Goal: Information Seeking & Learning: Find specific fact

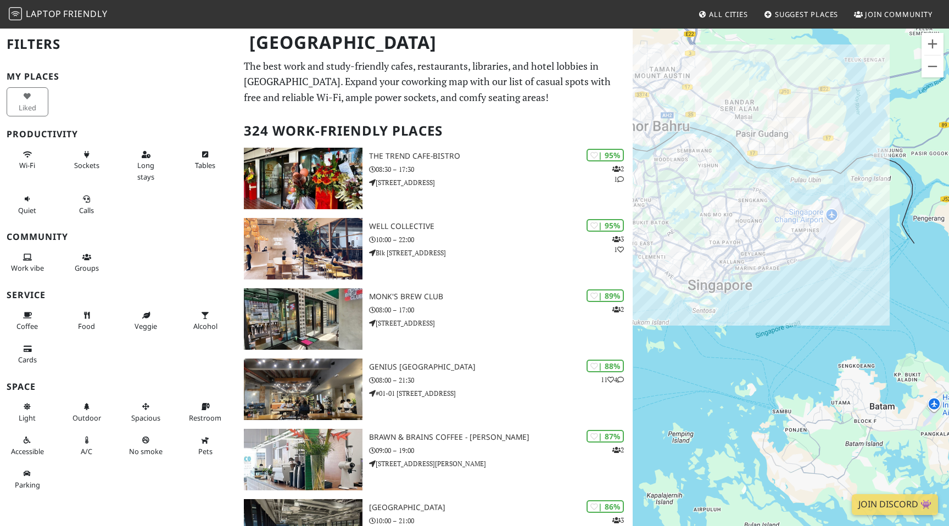
drag, startPoint x: 764, startPoint y: 302, endPoint x: 680, endPoint y: 242, distance: 103.0
click at [680, 242] on div at bounding box center [790, 290] width 316 height 526
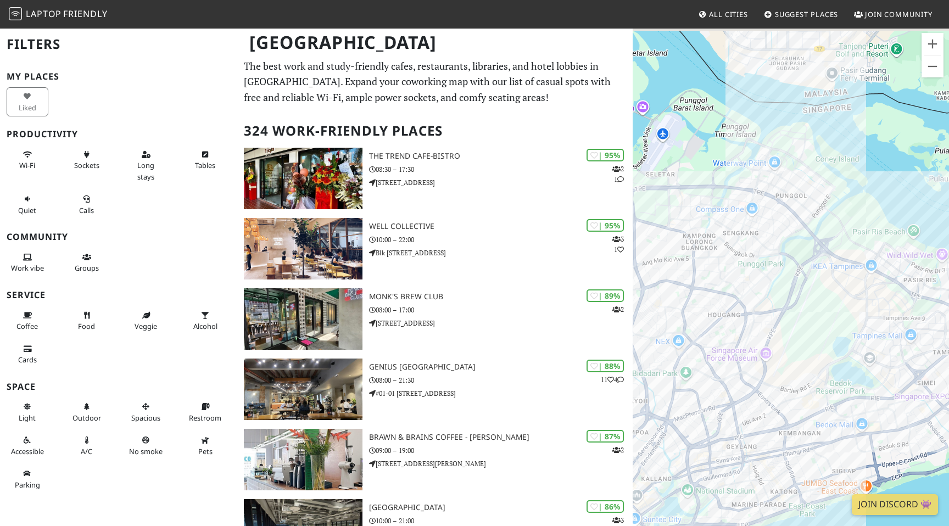
drag, startPoint x: 776, startPoint y: 164, endPoint x: 748, endPoint y: 253, distance: 92.7
click at [748, 253] on div at bounding box center [790, 290] width 316 height 526
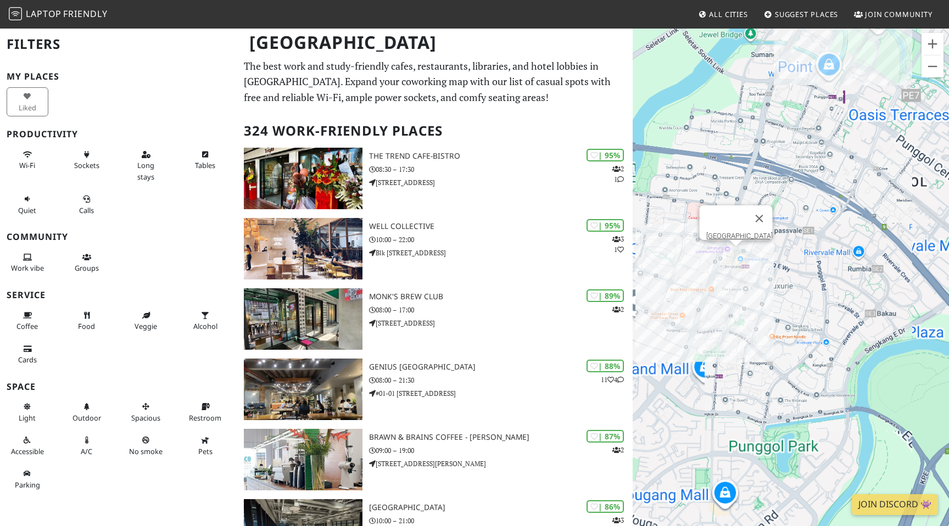
scroll to position [2, 0]
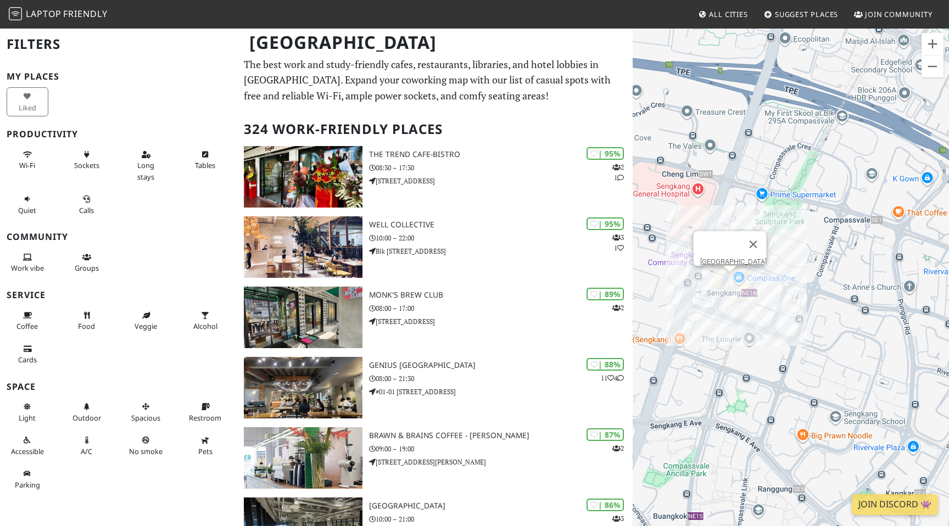
click at [728, 277] on div "[GEOGRAPHIC_DATA]" at bounding box center [790, 290] width 316 height 526
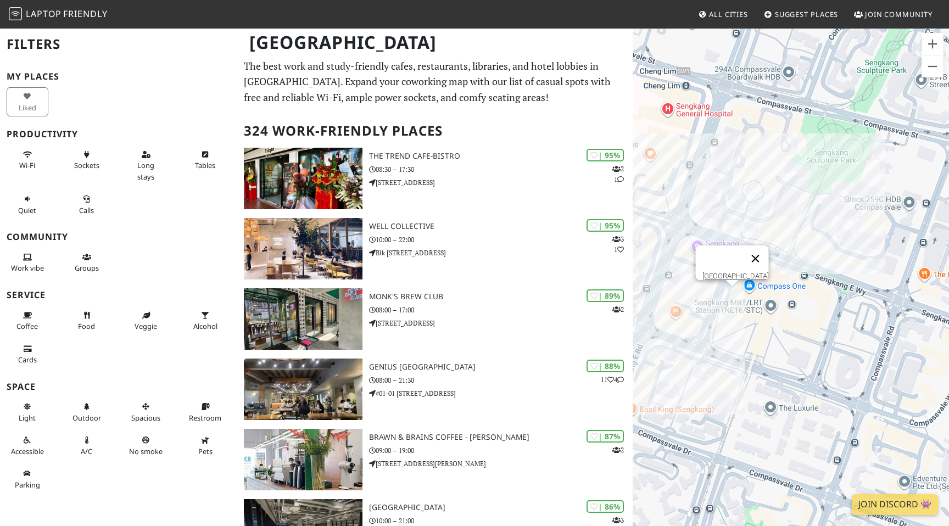
click at [758, 249] on button "Close" at bounding box center [755, 258] width 26 height 26
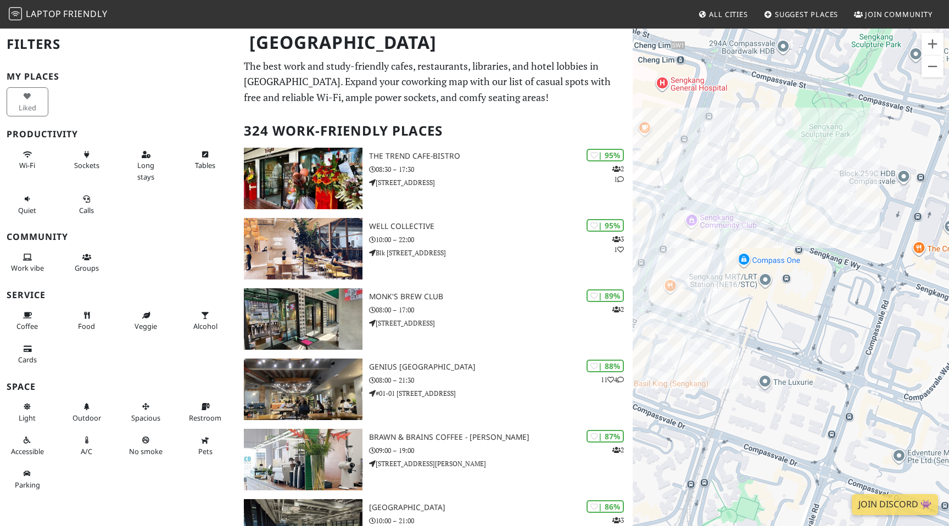
drag, startPoint x: 786, startPoint y: 214, endPoint x: 759, endPoint y: 187, distance: 37.7
click at [759, 187] on div at bounding box center [790, 290] width 316 height 526
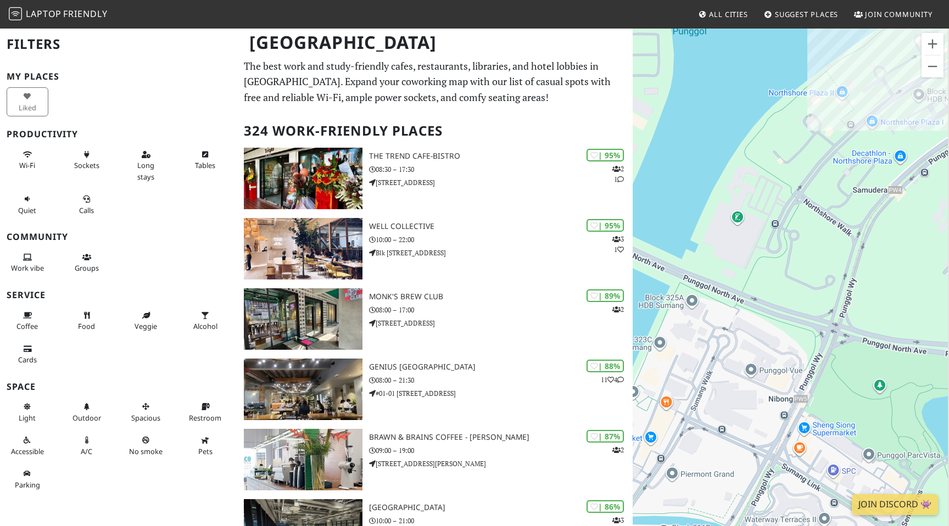
drag, startPoint x: 765, startPoint y: 342, endPoint x: 669, endPoint y: 282, distance: 113.2
click at [670, 282] on div at bounding box center [790, 290] width 316 height 526
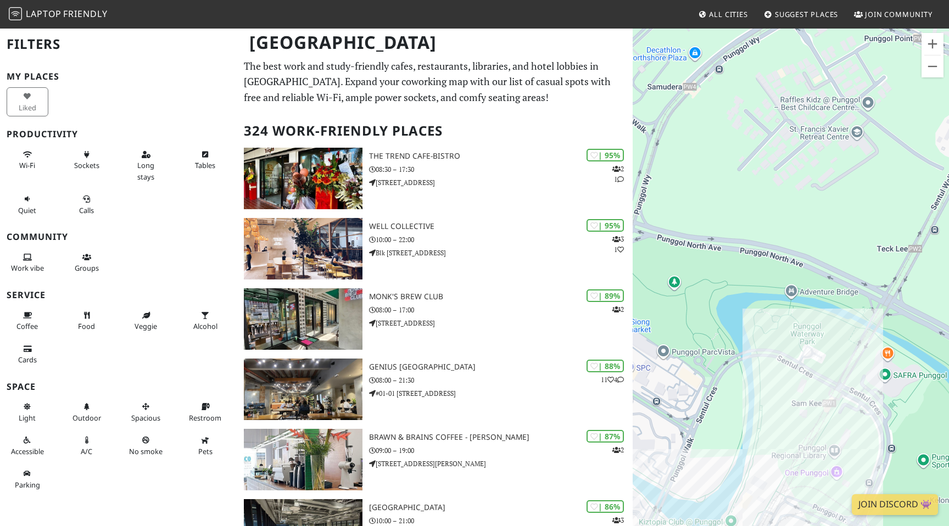
drag, startPoint x: 771, startPoint y: 222, endPoint x: 682, endPoint y: 244, distance: 91.6
click at [686, 243] on div at bounding box center [790, 290] width 316 height 526
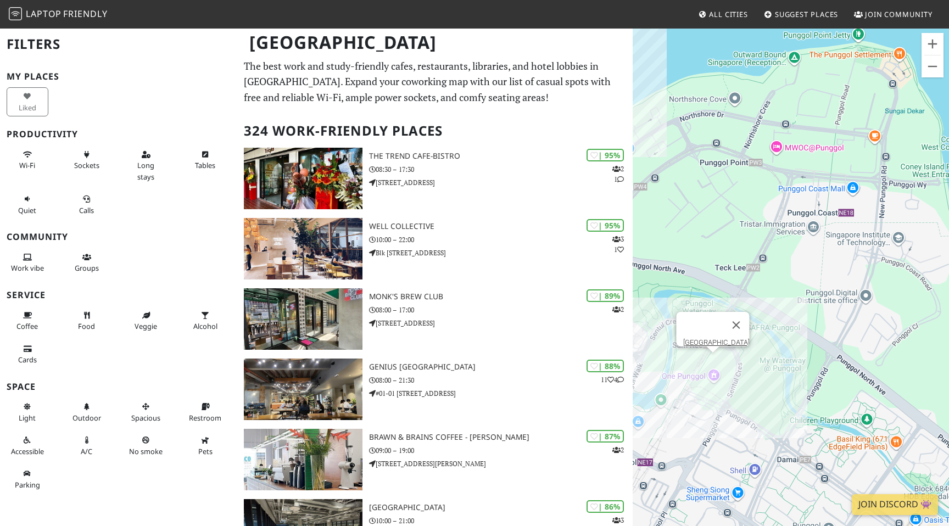
click at [713, 358] on div "[GEOGRAPHIC_DATA]" at bounding box center [790, 290] width 316 height 526
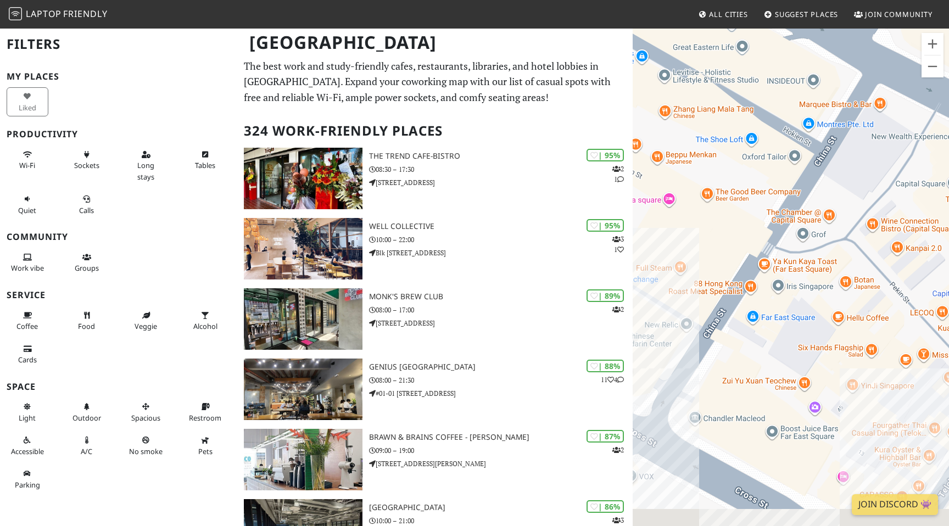
drag, startPoint x: 720, startPoint y: 431, endPoint x: 735, endPoint y: 293, distance: 138.6
click at [733, 296] on div "[GEOGRAPHIC_DATA]" at bounding box center [790, 290] width 316 height 526
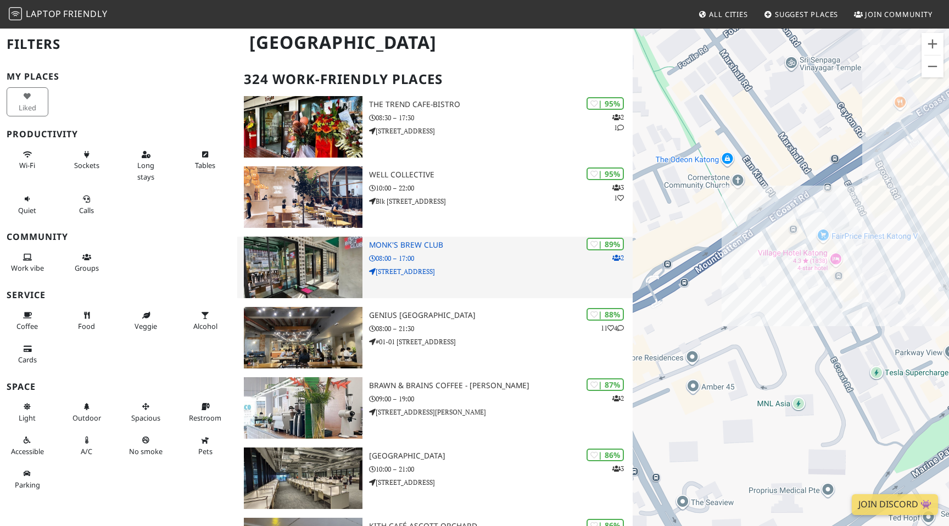
scroll to position [69, 0]
